Goal: Check status: Check status

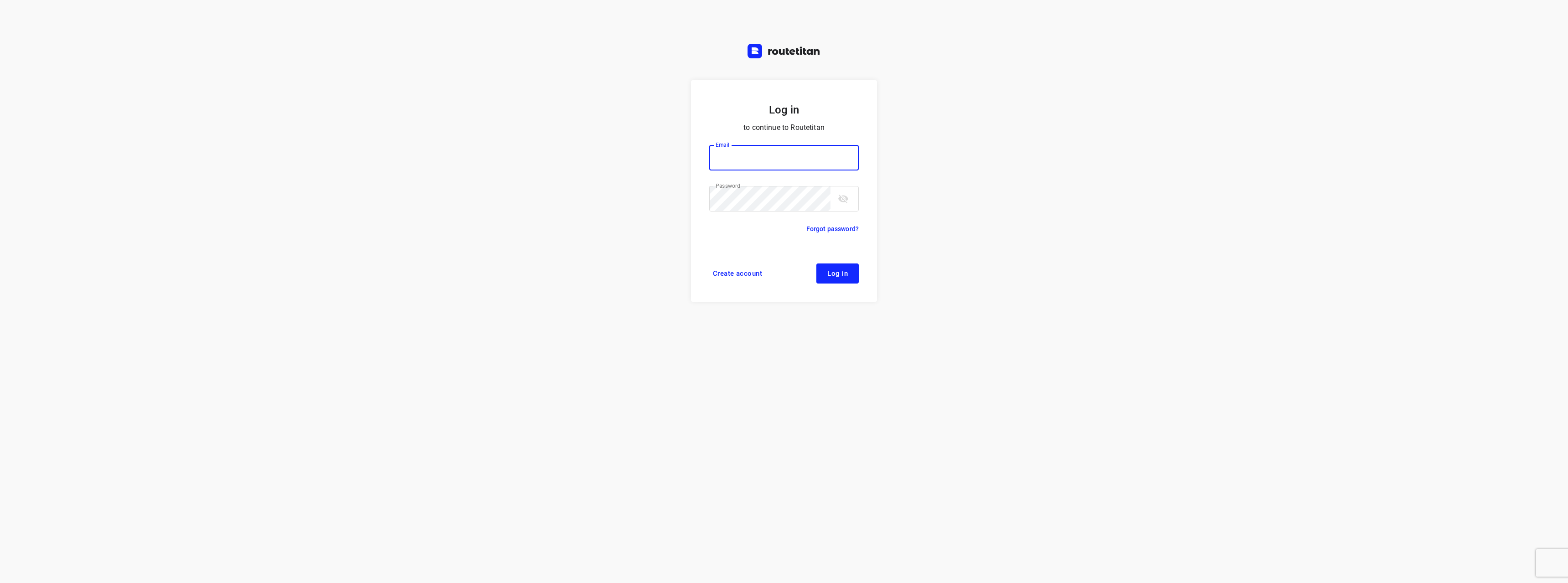
type input "[EMAIL_ADDRESS][DOMAIN_NAME]"
click at [850, 274] on button "Log in" at bounding box center [838, 273] width 43 height 20
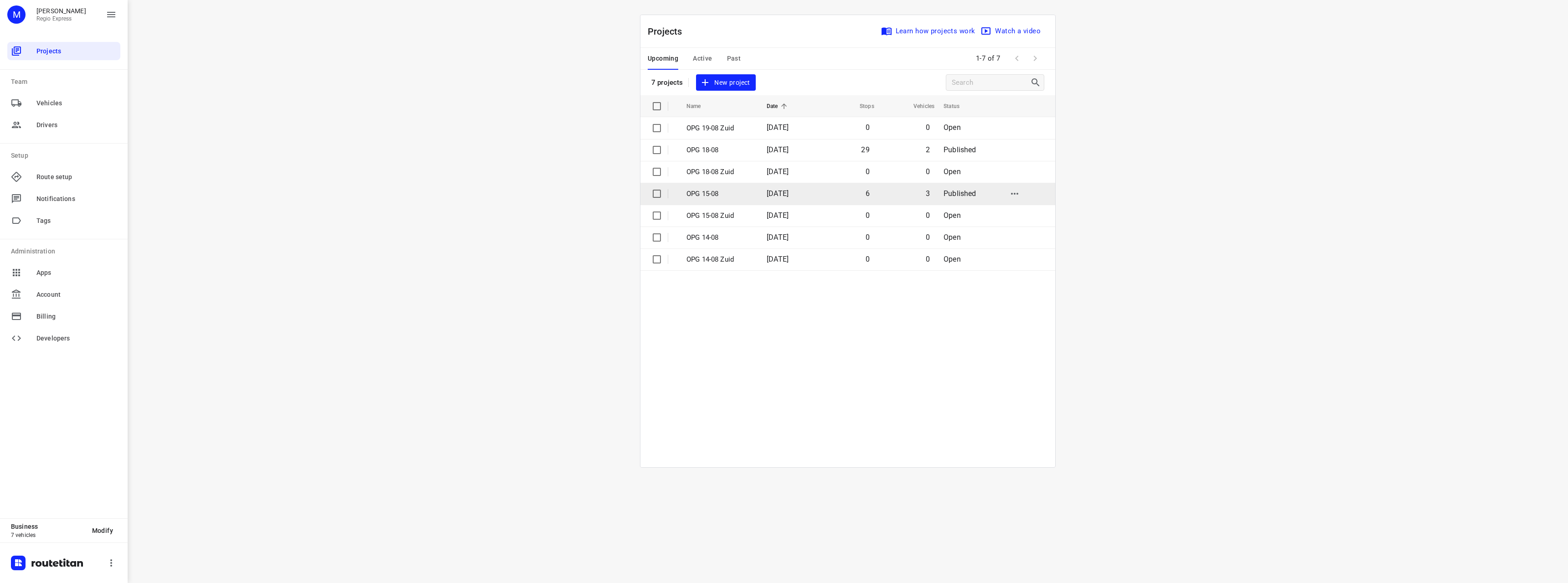
click at [808, 192] on td "[DATE]" at bounding box center [789, 194] width 58 height 22
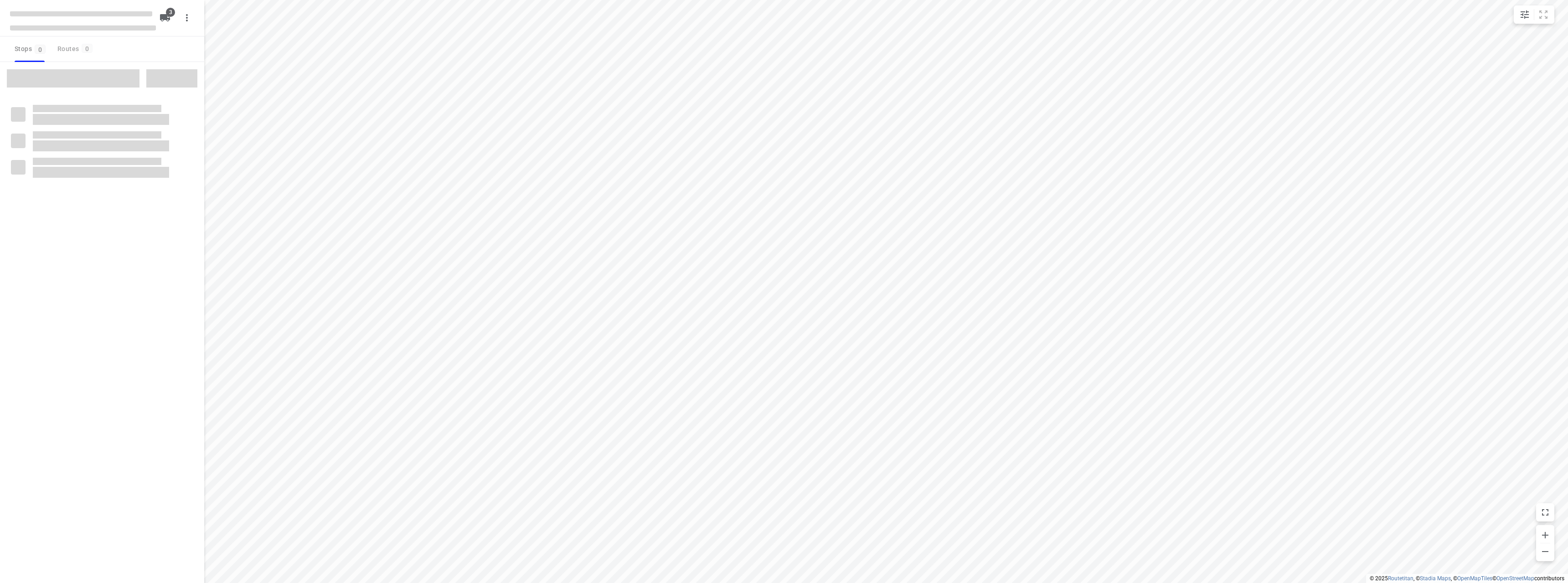
type input "distance"
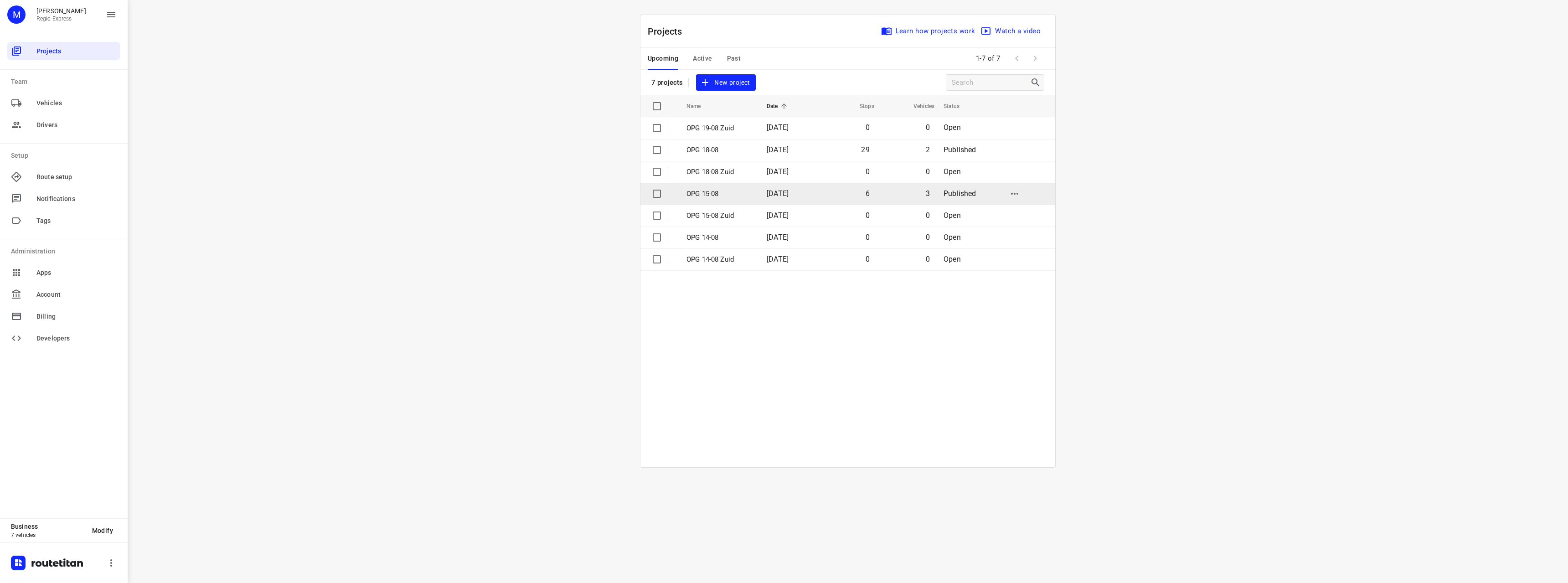
click at [711, 195] on p "OPG 15-08" at bounding box center [719, 194] width 66 height 10
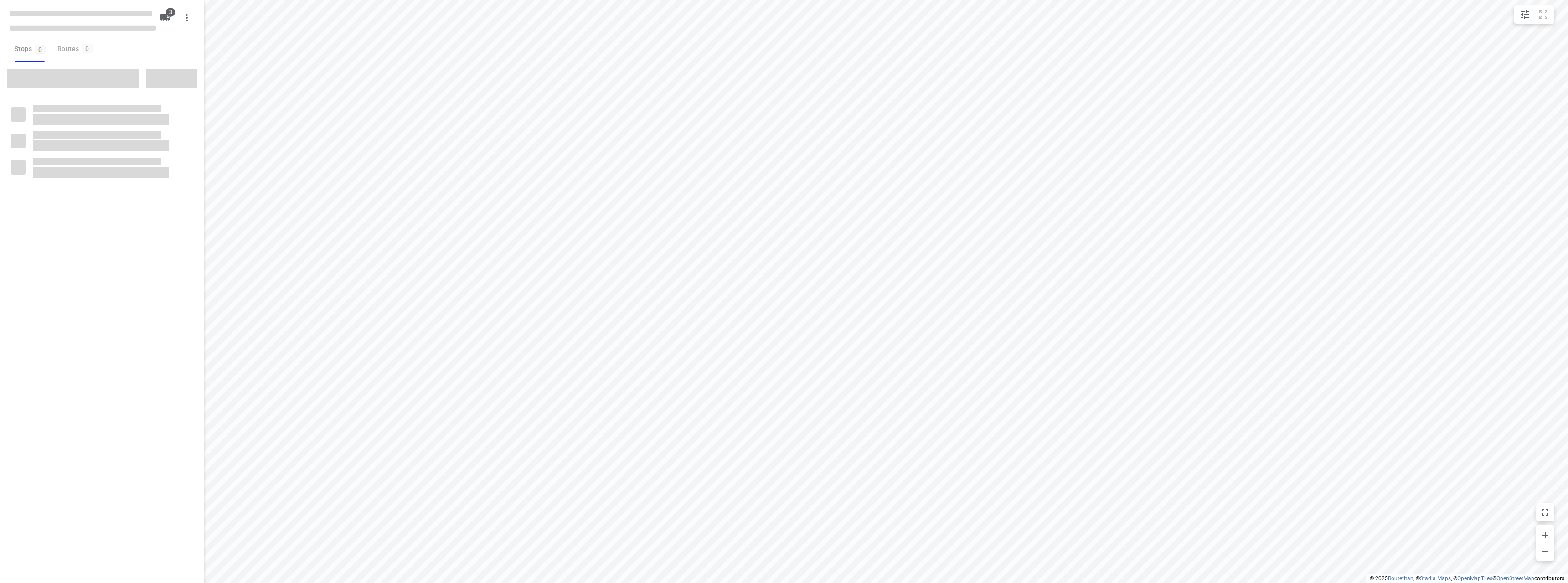
type input "distance"
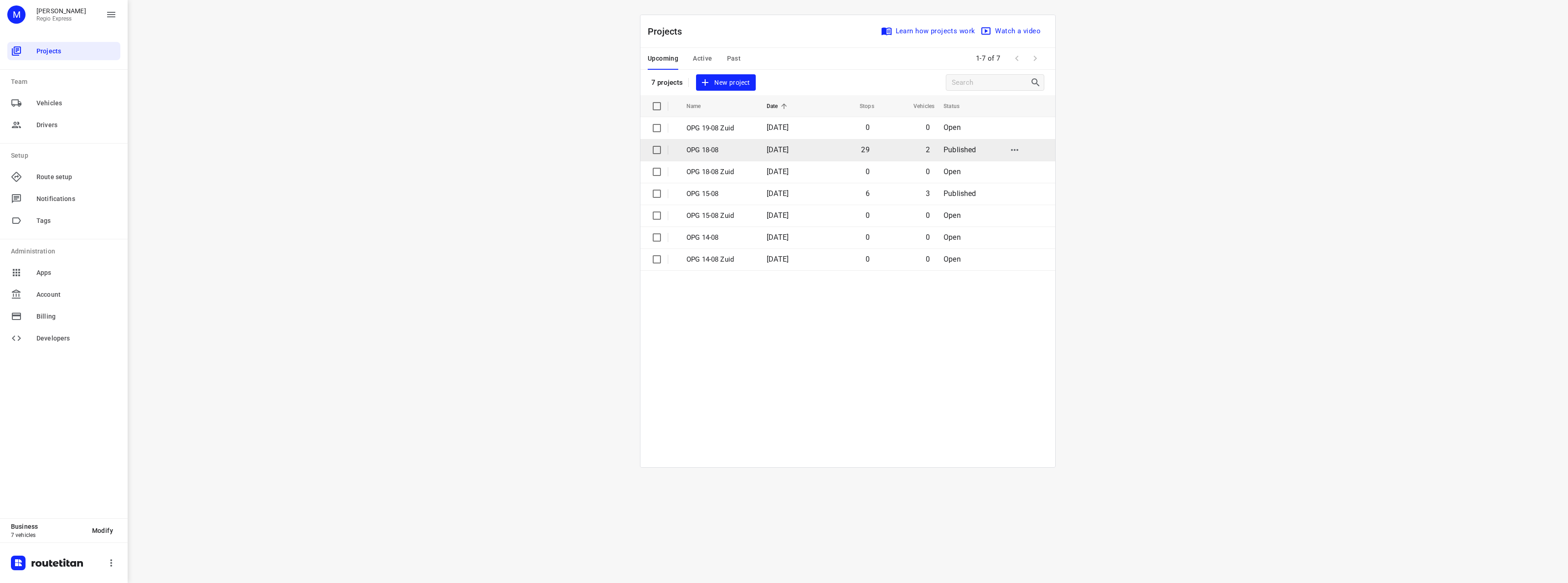
click at [716, 142] on td "OPG 18-08" at bounding box center [718, 150] width 82 height 22
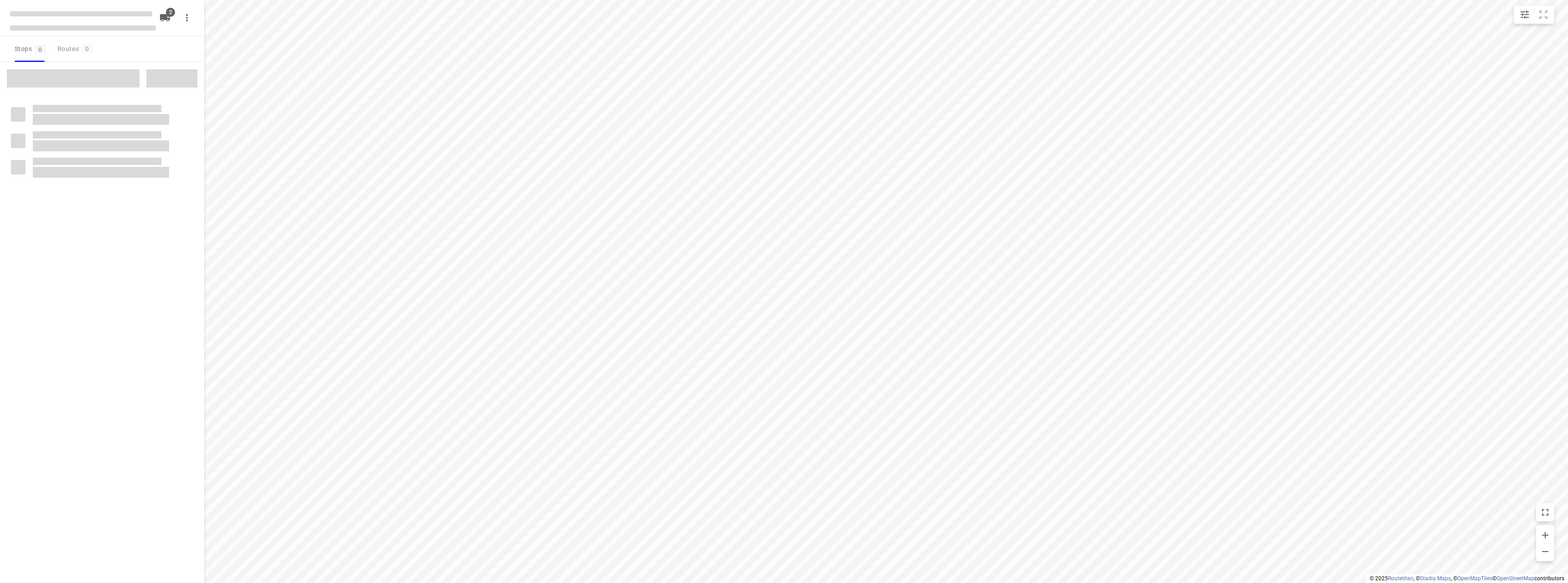
type input "distance"
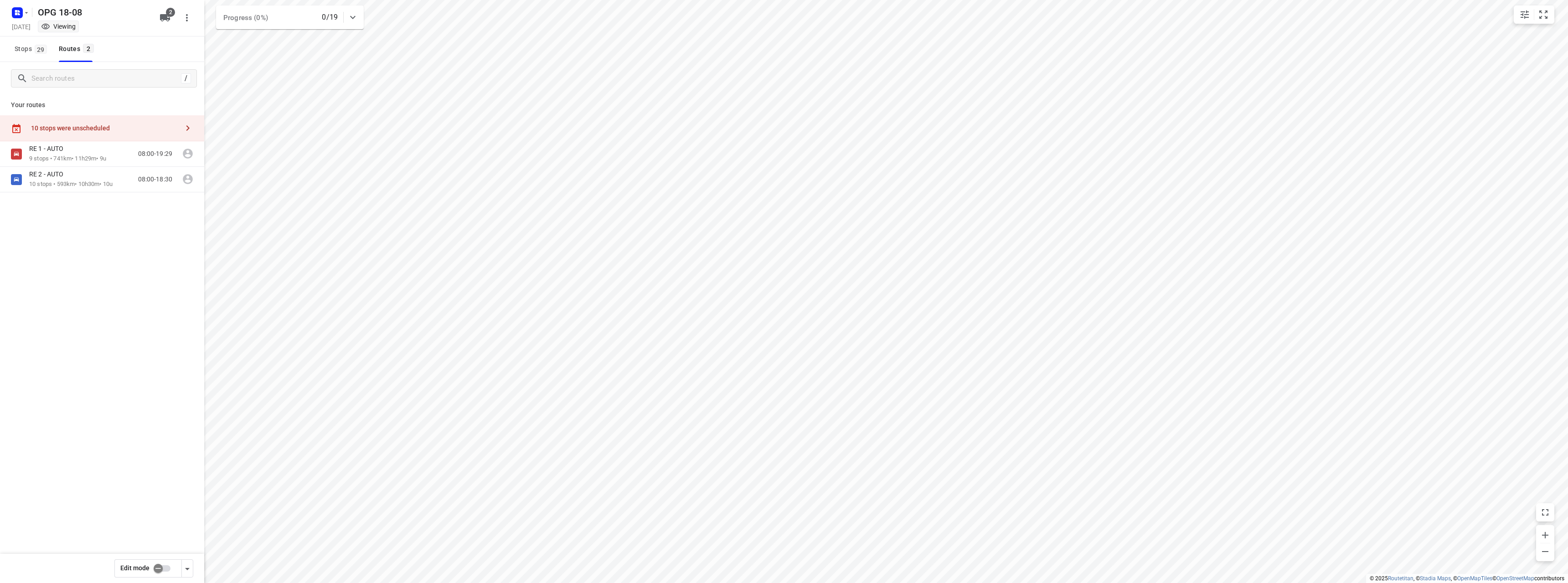
click at [102, 122] on div "10 stops were unscheduled" at bounding box center [102, 128] width 204 height 26
